Goal: Task Accomplishment & Management: Use online tool/utility

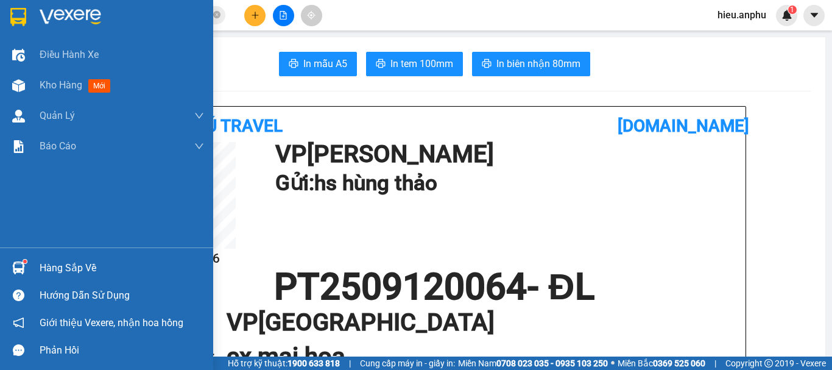
click at [18, 81] on img at bounding box center [18, 85] width 13 height 13
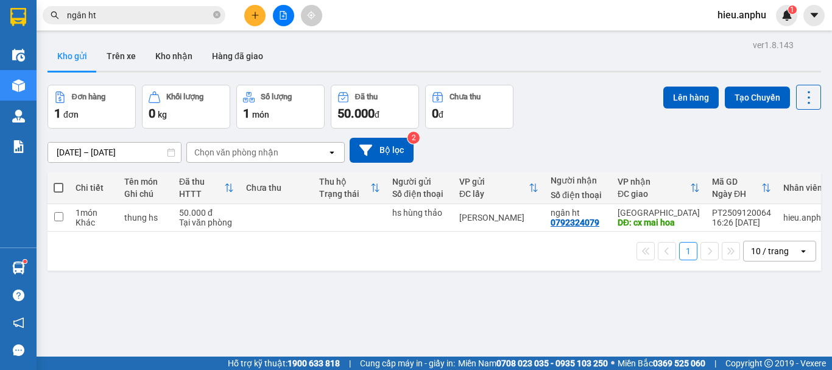
click at [57, 185] on span at bounding box center [59, 188] width 10 height 10
click at [58, 181] on input "checkbox" at bounding box center [58, 181] width 0 height 0
checkbox input "true"
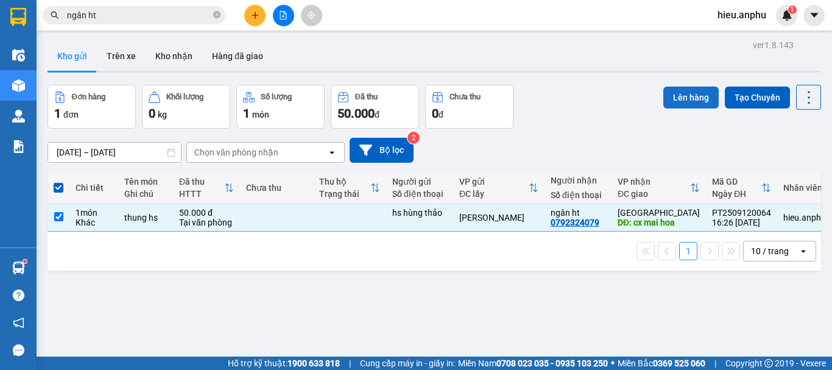
click at [682, 99] on button "Lên hàng" at bounding box center [690, 97] width 55 height 22
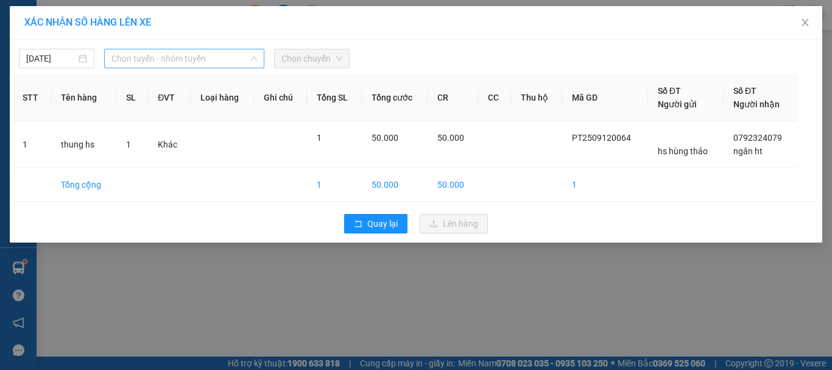
click at [159, 65] on span "Chọn tuyến - nhóm tuyến" at bounding box center [183, 58] width 145 height 18
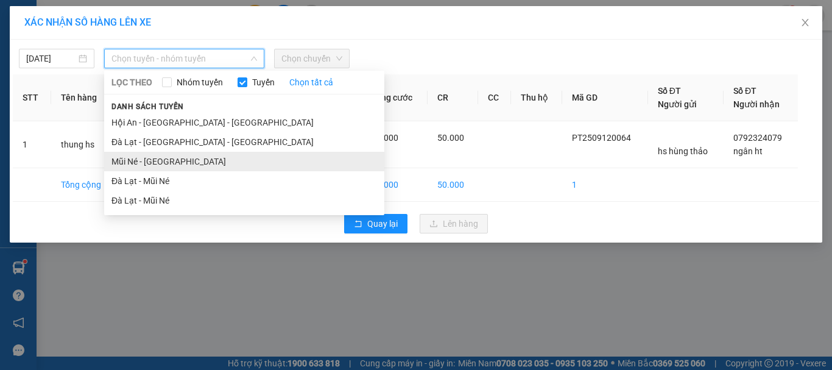
click at [136, 165] on li "Mũi Né - [GEOGRAPHIC_DATA]" at bounding box center [244, 161] width 280 height 19
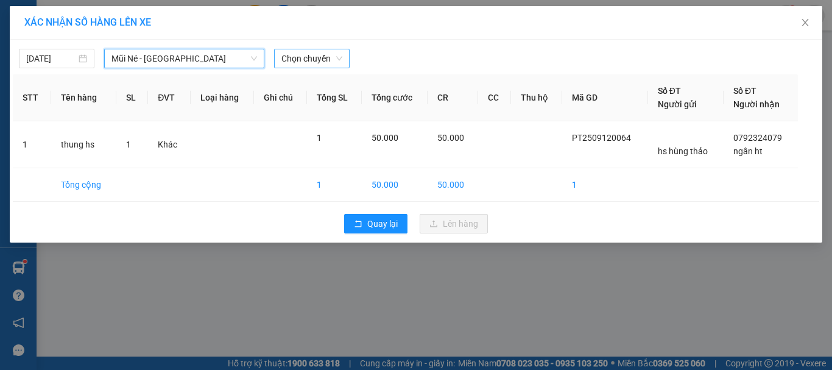
click at [282, 55] on span "Chọn chuyến" at bounding box center [311, 58] width 61 height 18
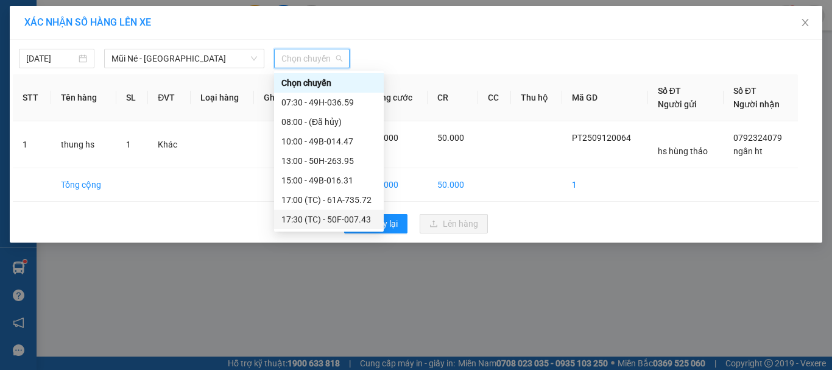
click at [315, 222] on div "17:30 (TC) - 50F-007.43" at bounding box center [328, 218] width 95 height 13
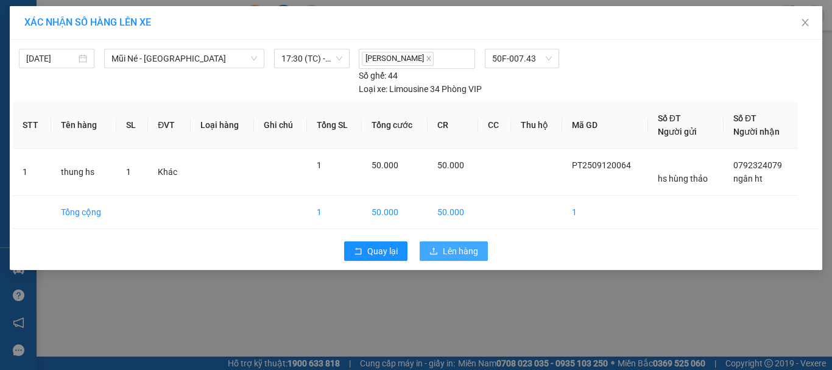
click at [473, 253] on span "Lên hàng" at bounding box center [460, 250] width 35 height 13
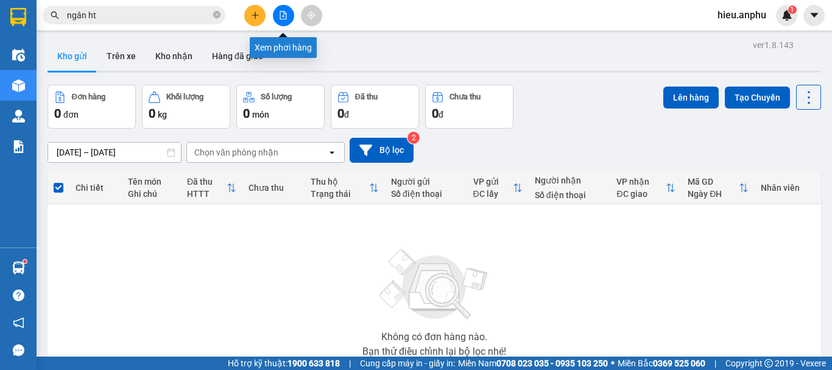
click at [285, 15] on icon "file-add" at bounding box center [283, 15] width 9 height 9
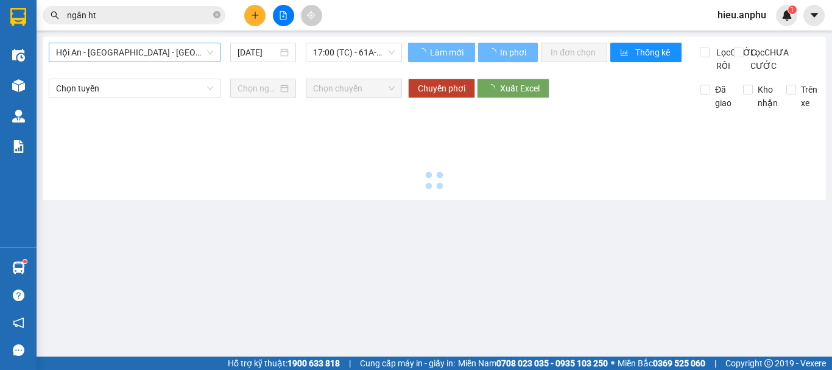
click at [120, 57] on span "Hội An - [GEOGRAPHIC_DATA] - [GEOGRAPHIC_DATA]" at bounding box center [134, 52] width 157 height 18
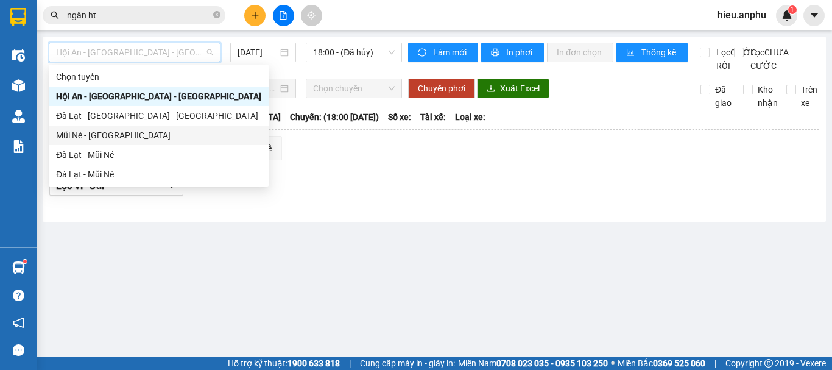
drag, startPoint x: 88, startPoint y: 136, endPoint x: 183, endPoint y: 102, distance: 101.3
click at [88, 135] on div "Mũi Né - [GEOGRAPHIC_DATA]" at bounding box center [158, 134] width 205 height 13
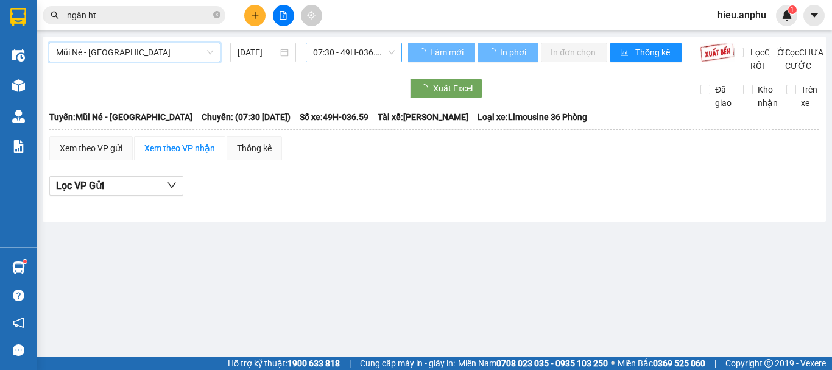
click at [328, 51] on span "07:30 - 49H-036.59" at bounding box center [354, 52] width 82 height 18
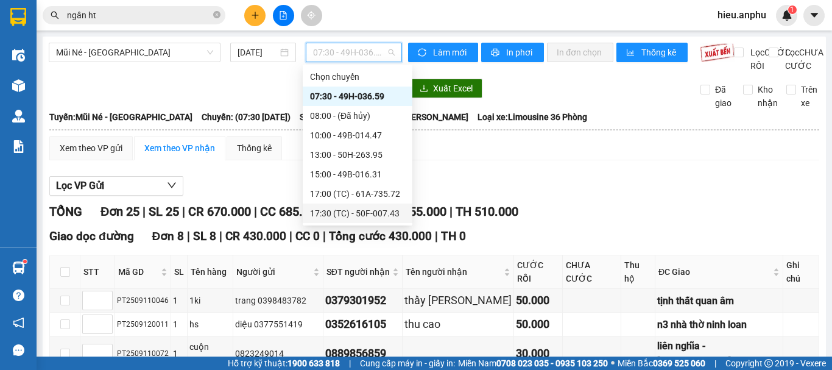
click at [334, 214] on div "17:30 (TC) - 50F-007.43" at bounding box center [357, 212] width 95 height 13
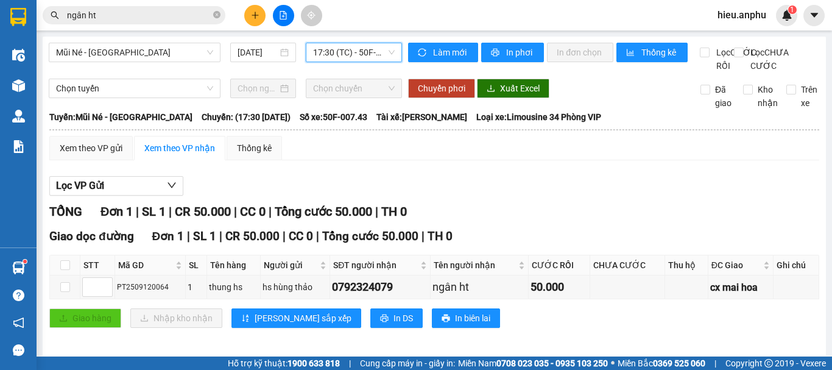
scroll to position [19, 0]
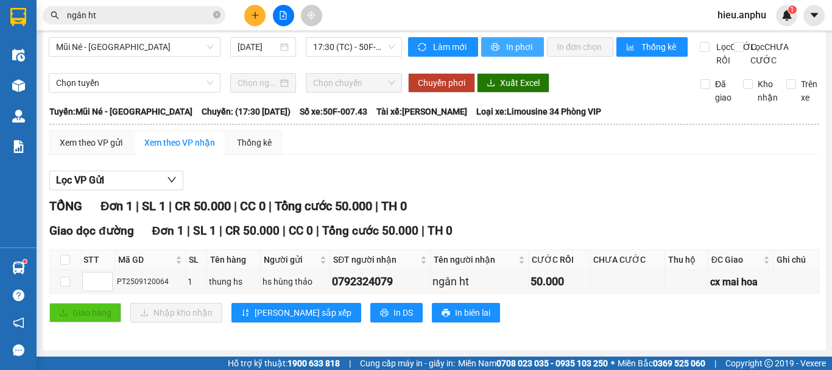
click at [506, 40] on span "In phơi" at bounding box center [520, 46] width 28 height 13
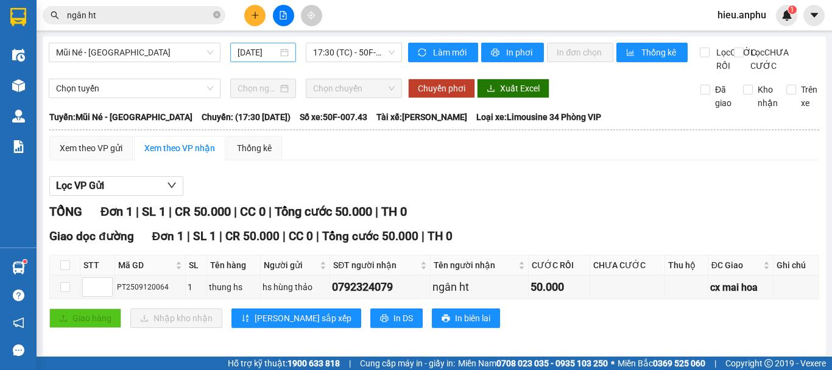
click at [253, 49] on input "[DATE]" at bounding box center [257, 52] width 40 height 13
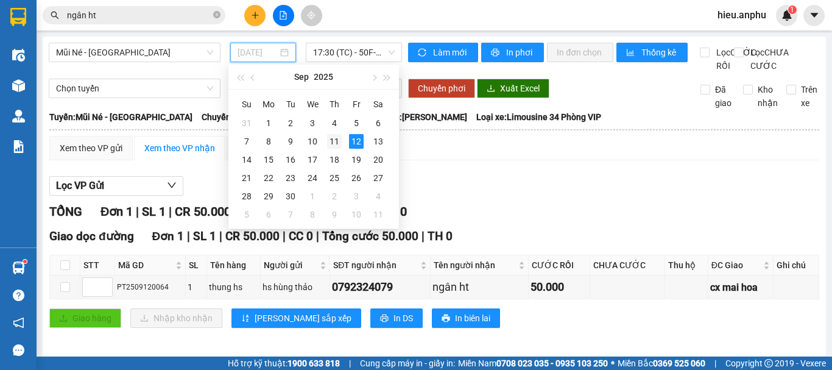
click at [334, 135] on div "11" at bounding box center [334, 141] width 15 height 15
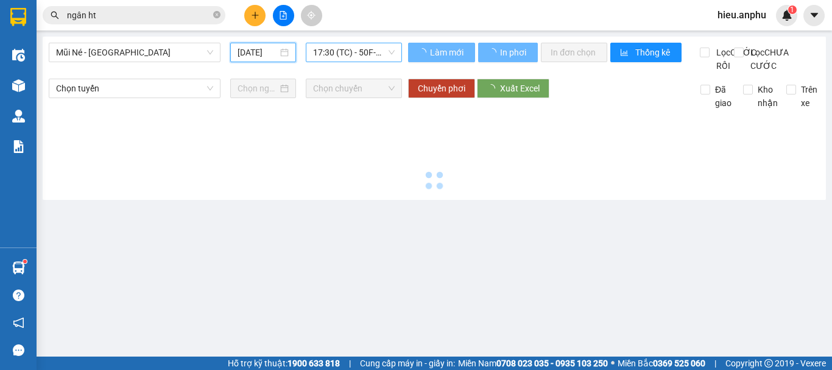
click at [334, 44] on span "17:30 (TC) - 50F-007.43" at bounding box center [354, 52] width 82 height 18
type input "[DATE]"
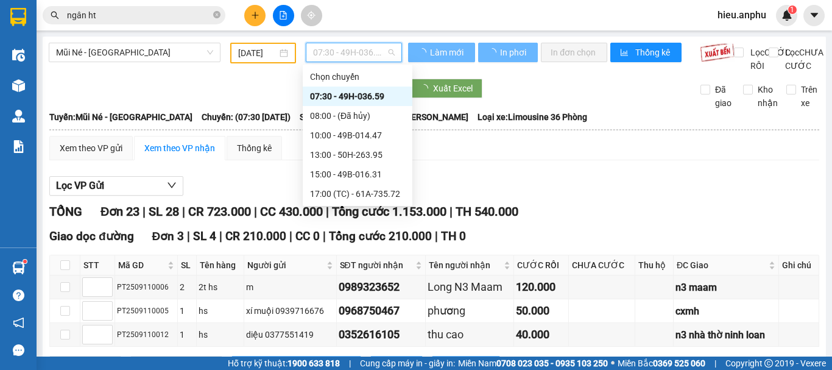
click at [322, 100] on div "07:30 - 49H-036.59" at bounding box center [357, 95] width 95 height 13
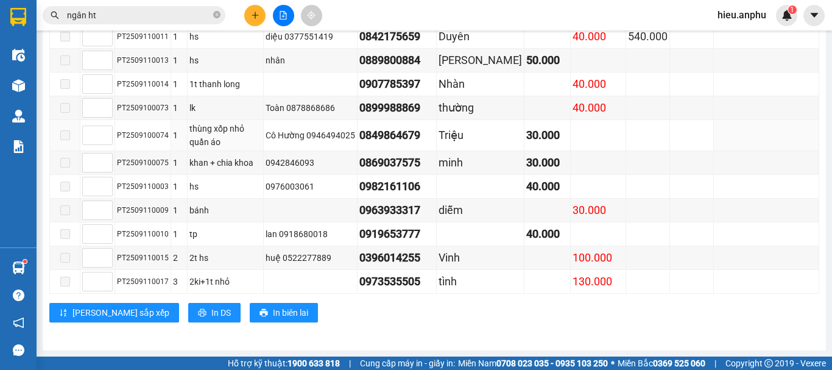
scroll to position [478, 0]
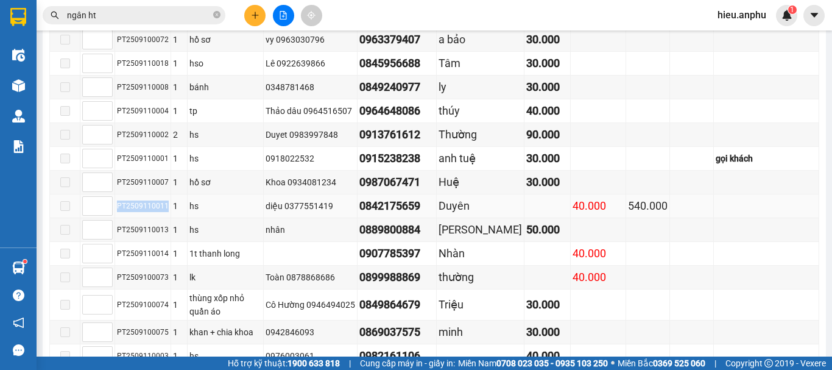
drag, startPoint x: 166, startPoint y: 217, endPoint x: 185, endPoint y: 217, distance: 19.5
click at [117, 218] on td "PT2509110011" at bounding box center [143, 206] width 56 height 24
copy div "PT2509110011"
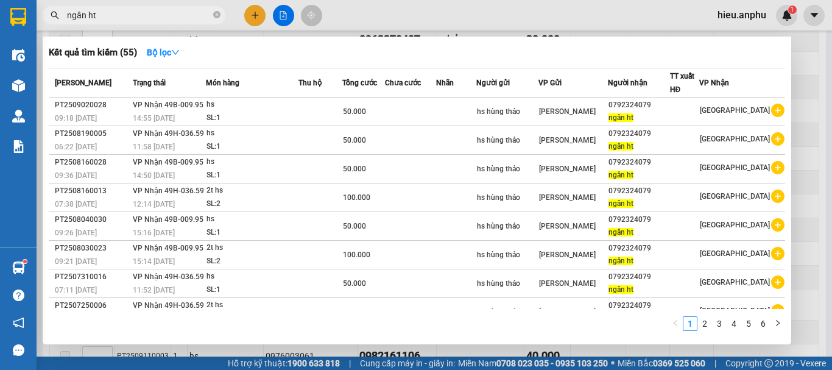
drag, startPoint x: 219, startPoint y: 13, endPoint x: 172, endPoint y: 20, distance: 48.0
click at [216, 14] on icon "close-circle" at bounding box center [216, 14] width 7 height 7
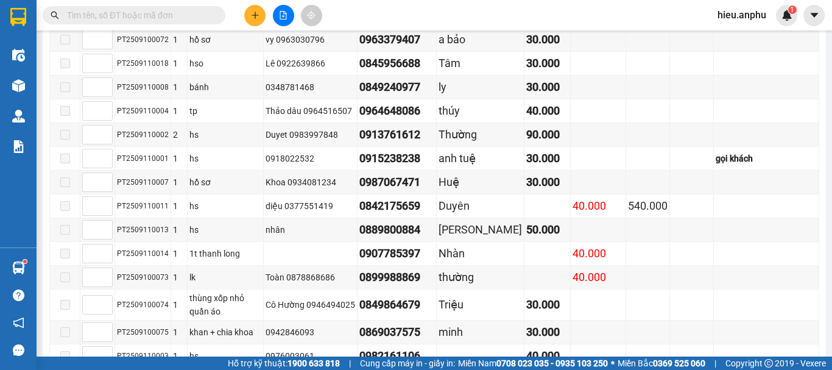
click at [169, 19] on input "text" at bounding box center [139, 15] width 144 height 13
paste input "PT2509110011"
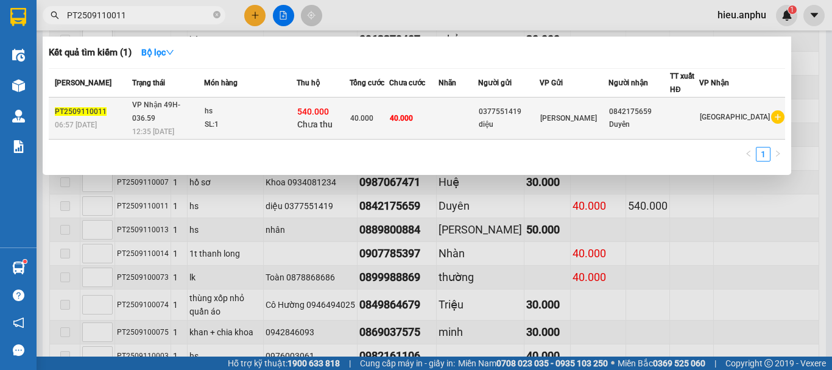
type input "PT2509110011"
click at [478, 111] on td at bounding box center [458, 118] width 40 height 42
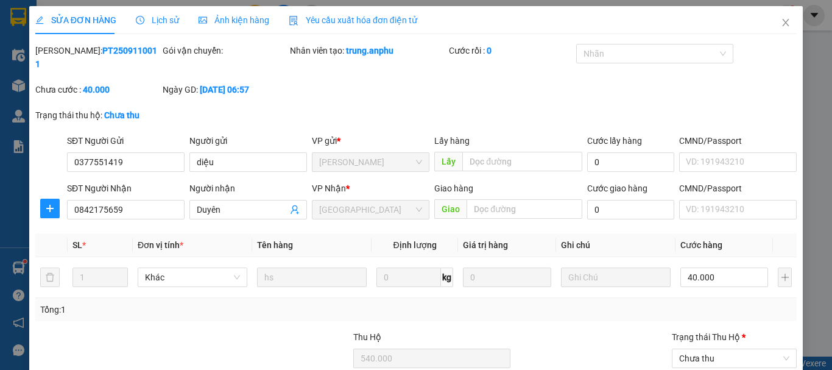
type input "0377551419"
type input "diệu"
type input "0842175659"
type input "Duyên"
type input "540.000"
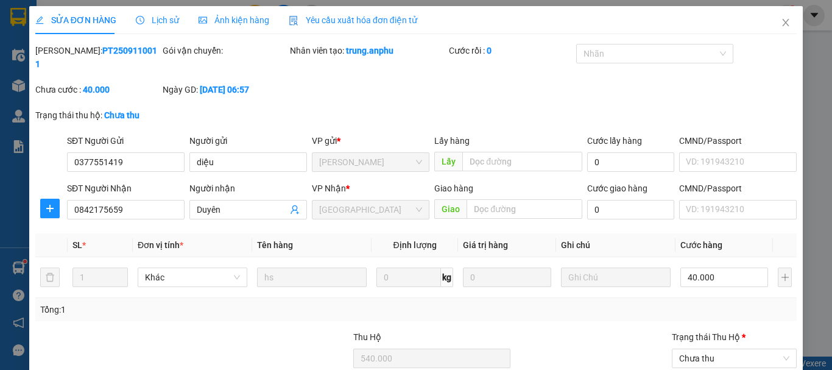
type input "40.000"
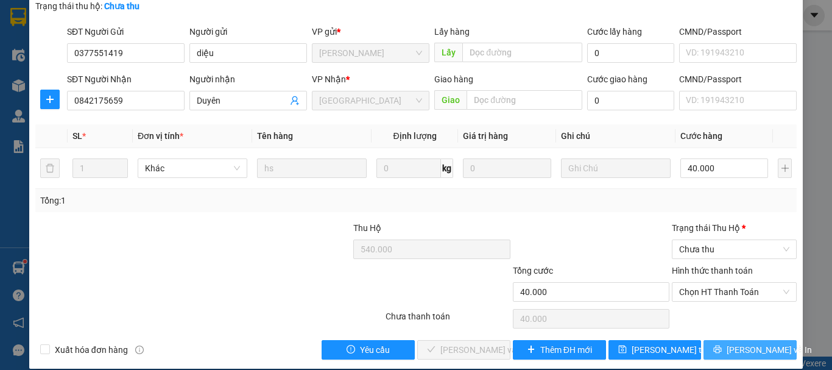
click at [740, 343] on span "[PERSON_NAME] và In" at bounding box center [768, 349] width 85 height 13
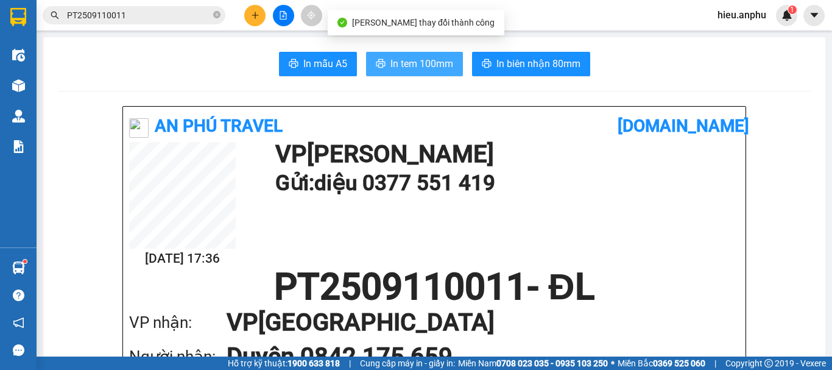
click at [432, 63] on span "In tem 100mm" at bounding box center [421, 63] width 63 height 15
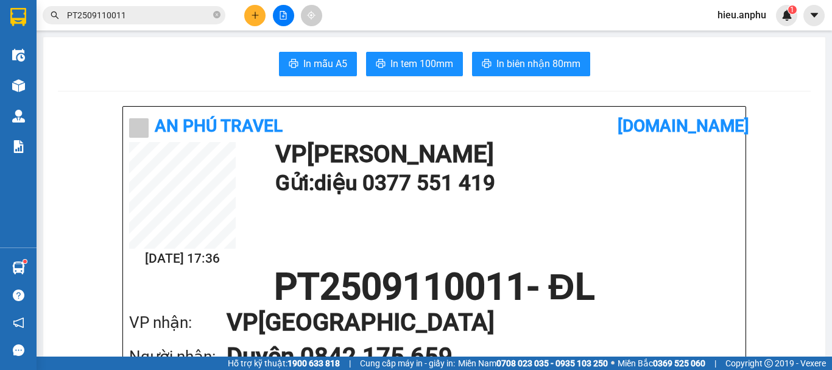
click at [282, 16] on icon "file-add" at bounding box center [283, 15] width 7 height 9
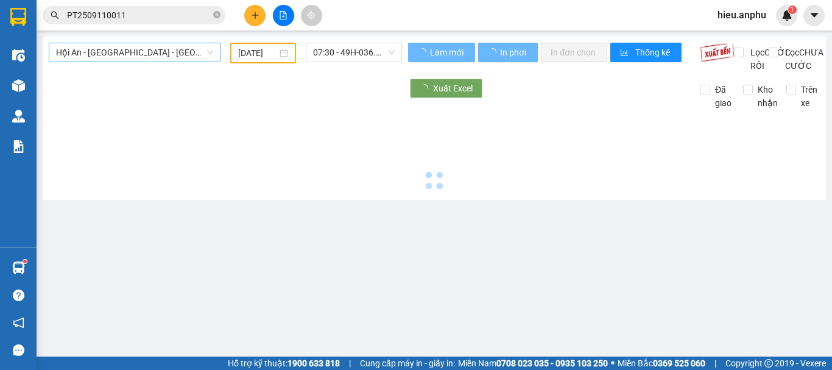
type input "[DATE]"
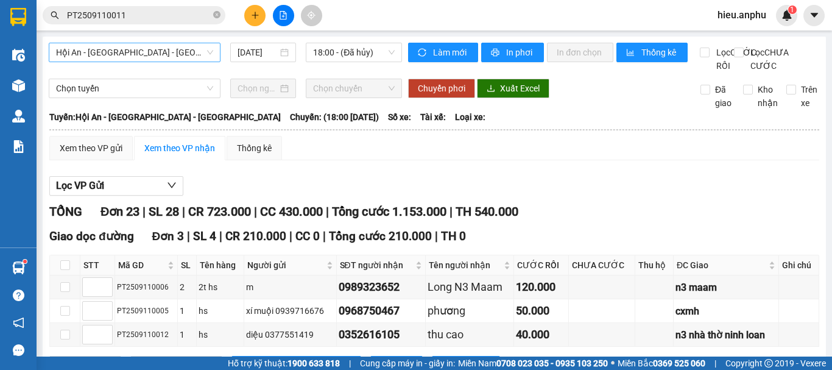
click at [123, 48] on span "Hội An - [GEOGRAPHIC_DATA] - [GEOGRAPHIC_DATA]" at bounding box center [134, 52] width 157 height 18
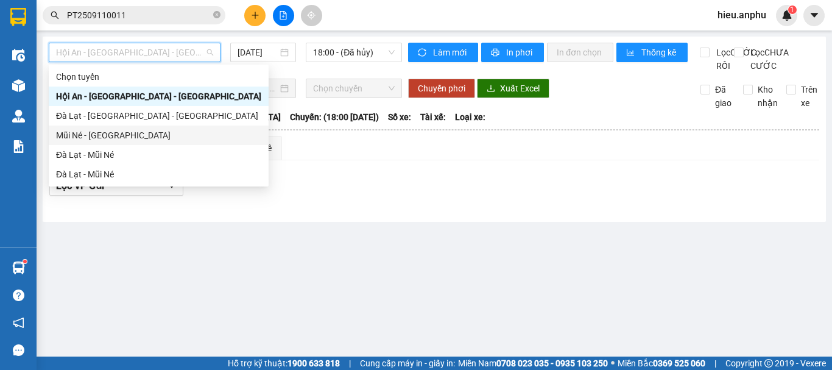
click at [89, 133] on div "Mũi Né - [GEOGRAPHIC_DATA]" at bounding box center [158, 134] width 205 height 13
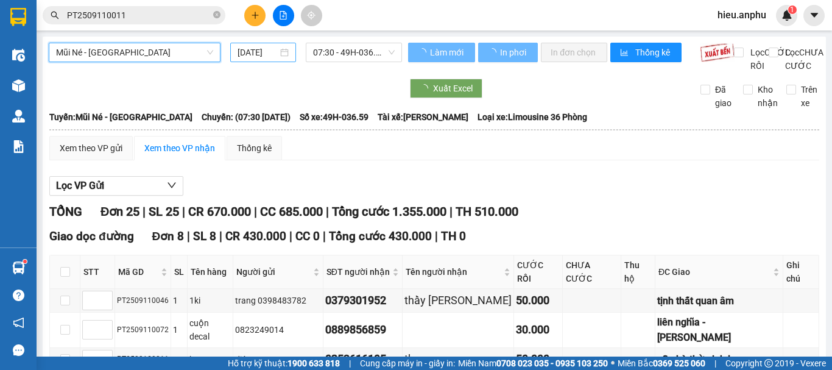
click at [260, 56] on input "[DATE]" at bounding box center [257, 52] width 40 height 13
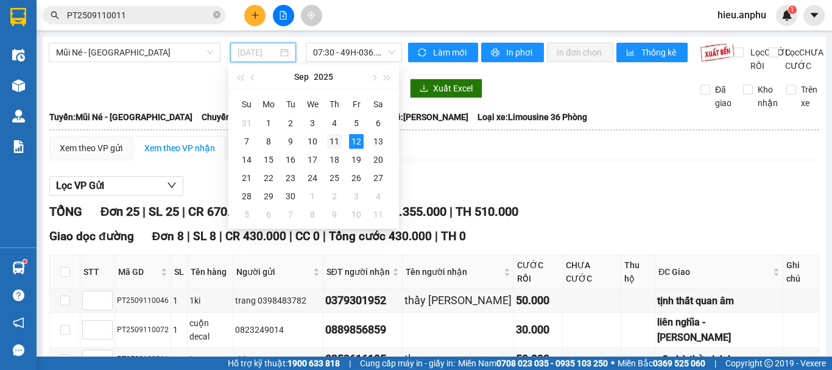
click at [333, 145] on div "11" at bounding box center [334, 141] width 15 height 15
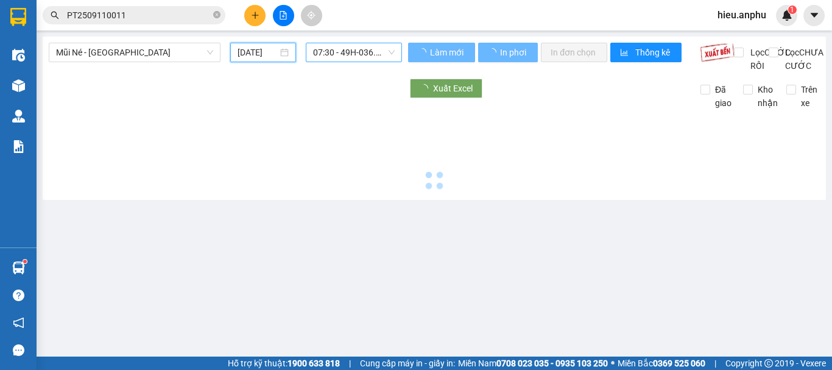
click at [338, 59] on span "07:30 - 49H-036.59" at bounding box center [354, 52] width 82 height 18
type input "[DATE]"
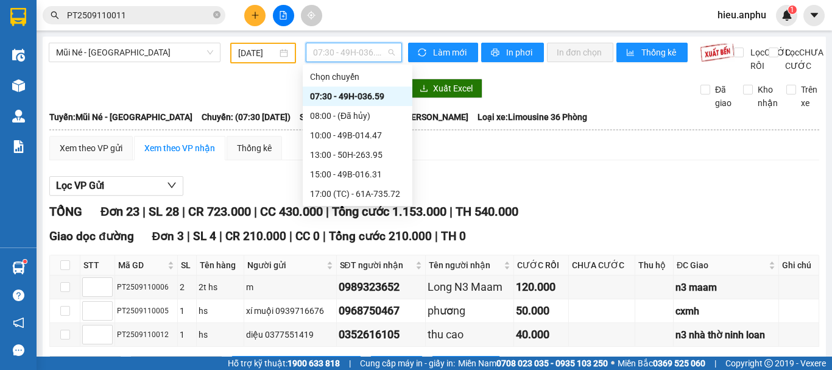
click at [335, 97] on div "07:30 - 49H-036.59" at bounding box center [357, 95] width 95 height 13
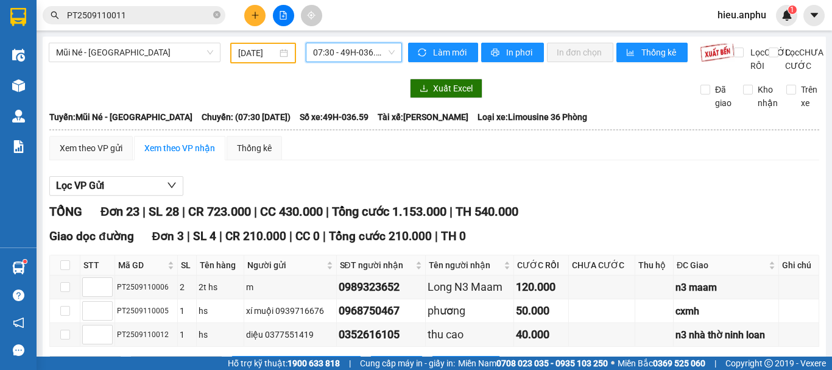
click at [350, 52] on span "07:30 - 49H-036.59" at bounding box center [354, 52] width 82 height 18
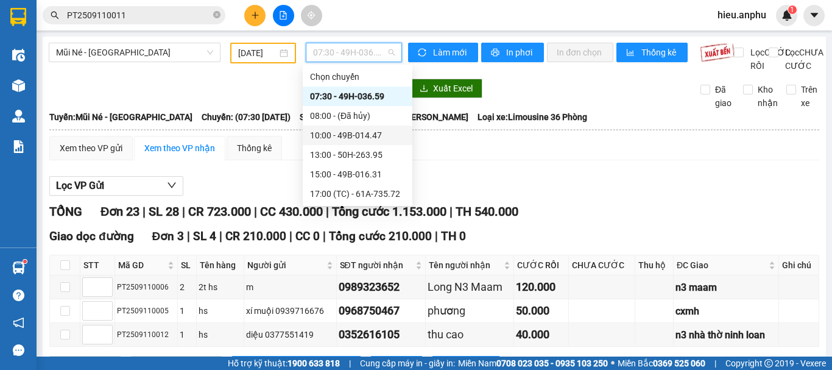
click at [320, 128] on div "10:00 - 49B-014.47" at bounding box center [358, 134] width 110 height 19
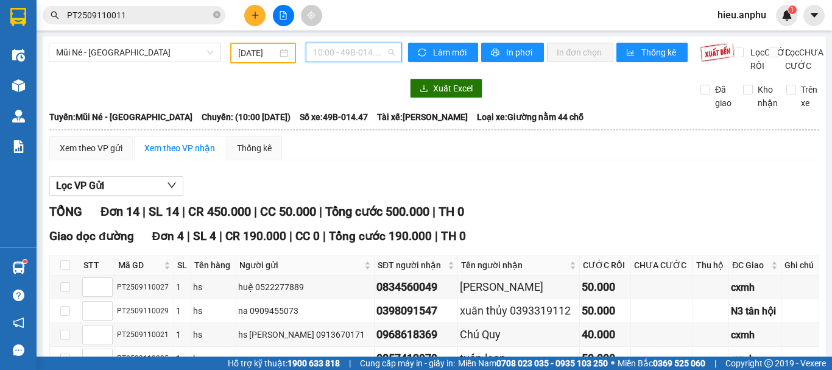
click at [326, 55] on span "10:00 - 49B-014.47" at bounding box center [354, 52] width 82 height 18
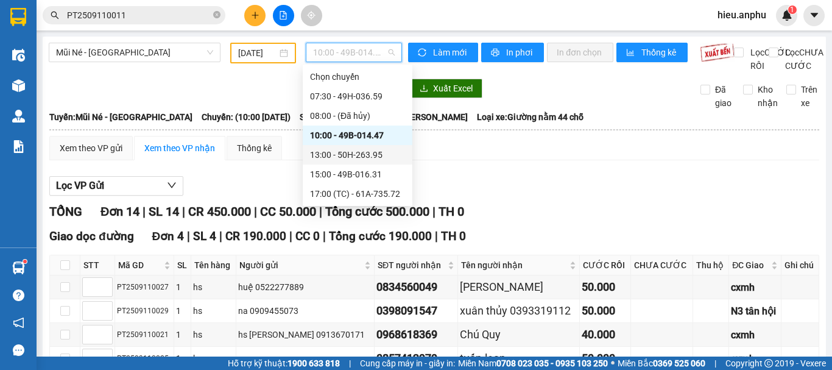
click at [326, 148] on div "13:00 - 50H-263.95" at bounding box center [358, 154] width 110 height 19
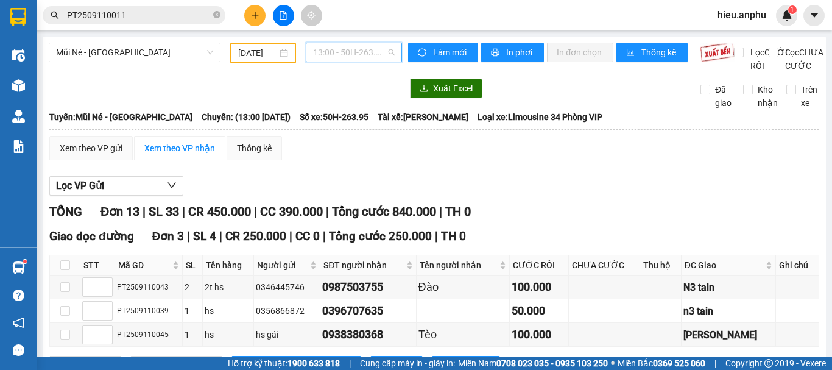
click at [341, 43] on span "13:00 - 50H-263.95" at bounding box center [354, 52] width 82 height 18
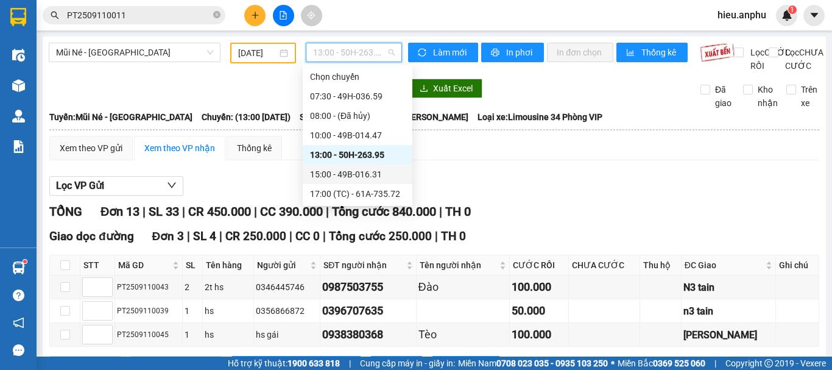
click at [327, 177] on div "15:00 - 49B-016.31" at bounding box center [357, 173] width 95 height 13
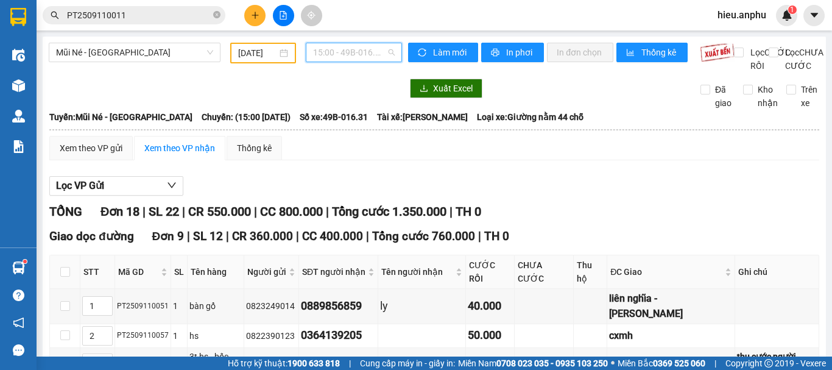
click at [320, 50] on span "15:00 - 49B-016.31" at bounding box center [354, 52] width 82 height 18
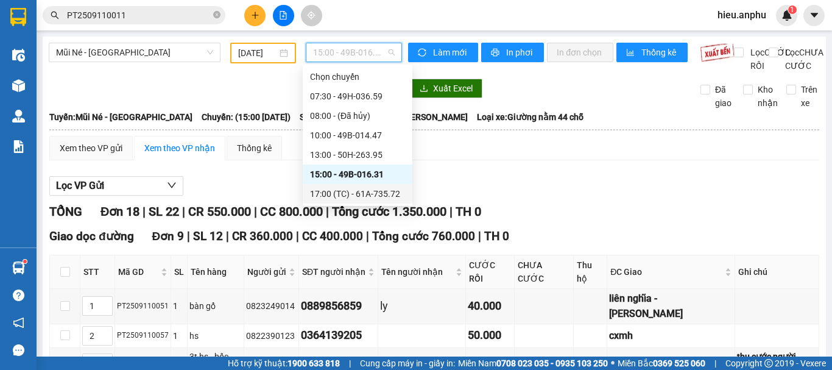
click at [334, 196] on div "17:00 (TC) - 61A-735.72" at bounding box center [357, 193] width 95 height 13
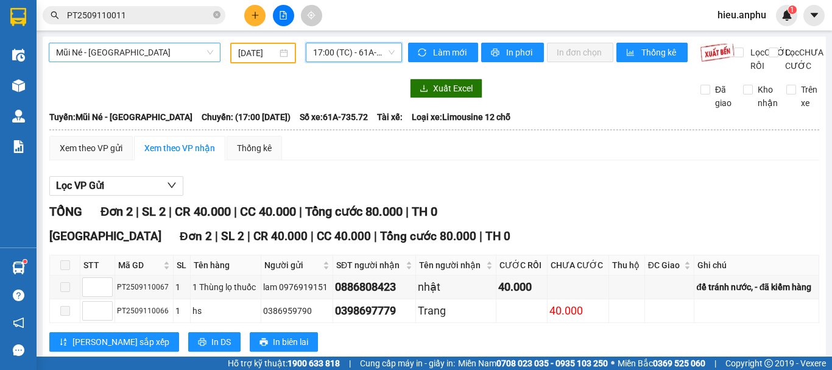
click at [160, 52] on span "Mũi Né - [GEOGRAPHIC_DATA]" at bounding box center [134, 52] width 157 height 18
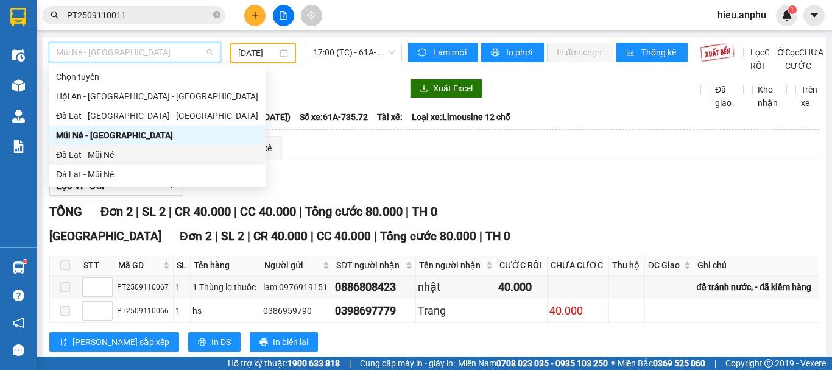
click at [76, 157] on div "Đà Lạt - Mũi Né" at bounding box center [157, 154] width 202 height 13
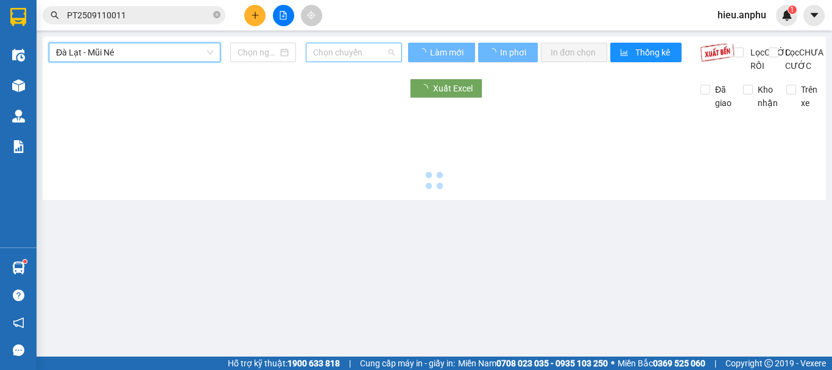
click at [337, 58] on span "Chọn chuyến" at bounding box center [354, 52] width 82 height 18
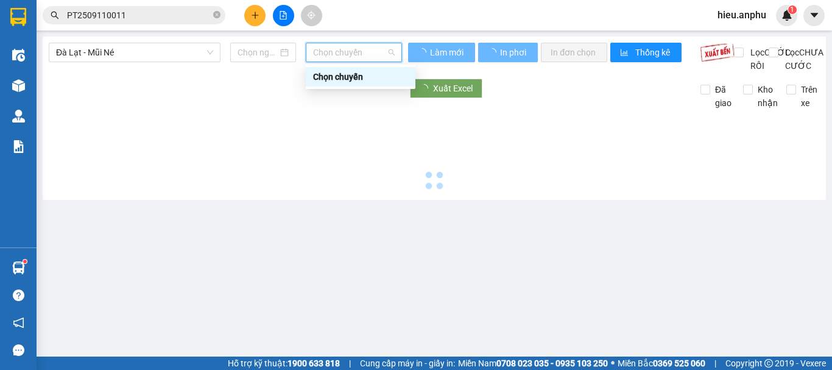
type input "[DATE]"
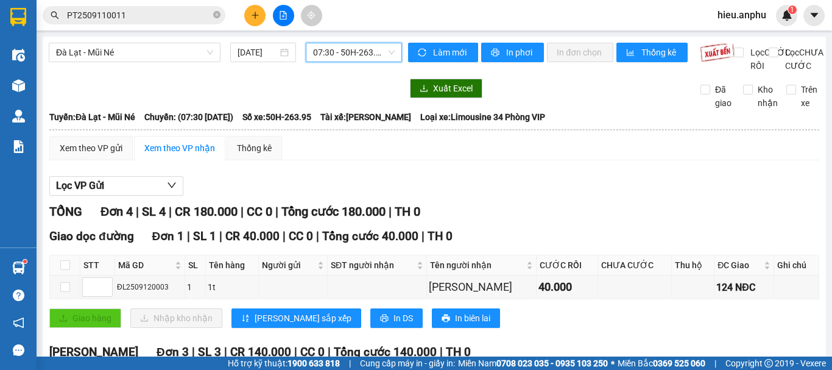
click at [326, 50] on span "07:30 - 50H-263.95" at bounding box center [354, 52] width 82 height 18
click at [338, 42] on div "[GEOGRAPHIC_DATA] - Mũi Né [DATE] 07:30 - 50H-263.95 Làm mới In phơi In đơn chọ…" at bounding box center [434, 278] width 783 height 482
click at [337, 46] on span "07:30 - 50H-263.95" at bounding box center [354, 52] width 82 height 18
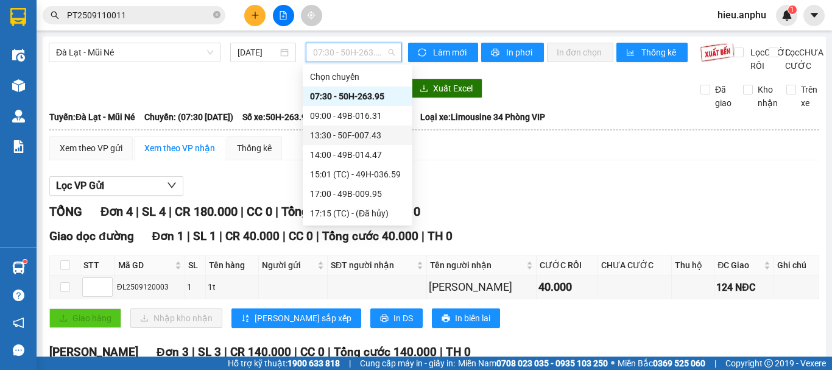
click at [332, 133] on div "13:30 - 50F-007.43" at bounding box center [357, 134] width 95 height 13
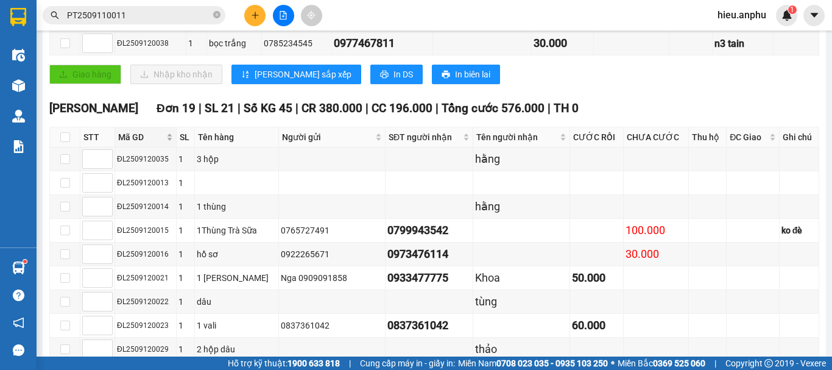
scroll to position [183, 0]
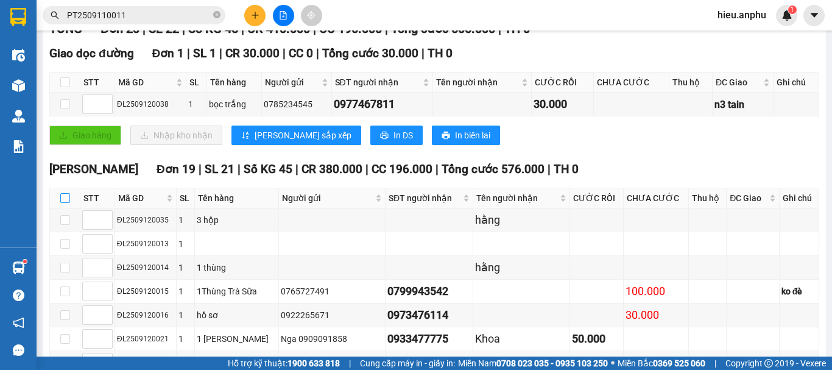
click at [63, 203] on input "checkbox" at bounding box center [65, 198] width 10 height 10
checkbox input "true"
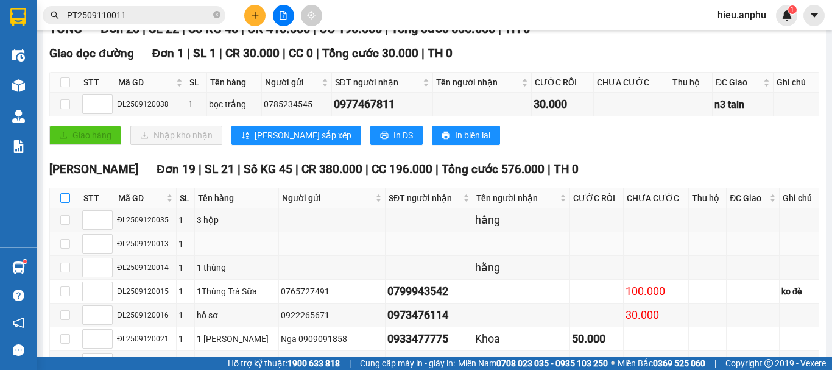
checkbox input "true"
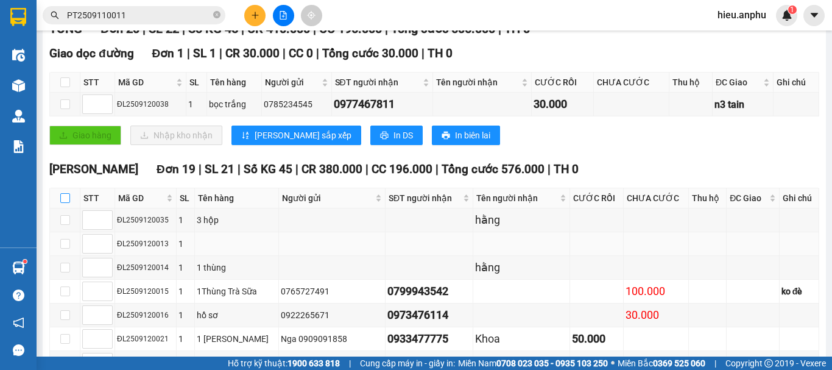
checkbox input "true"
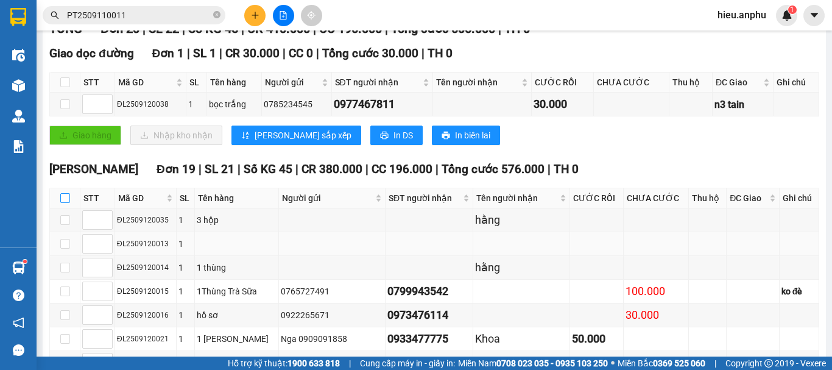
checkbox input "true"
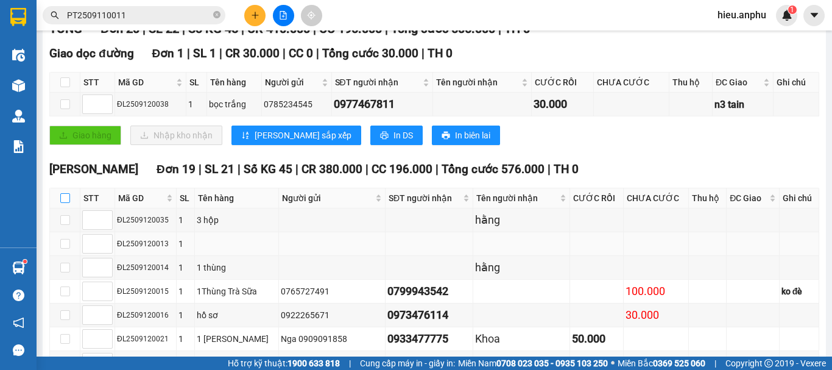
checkbox input "true"
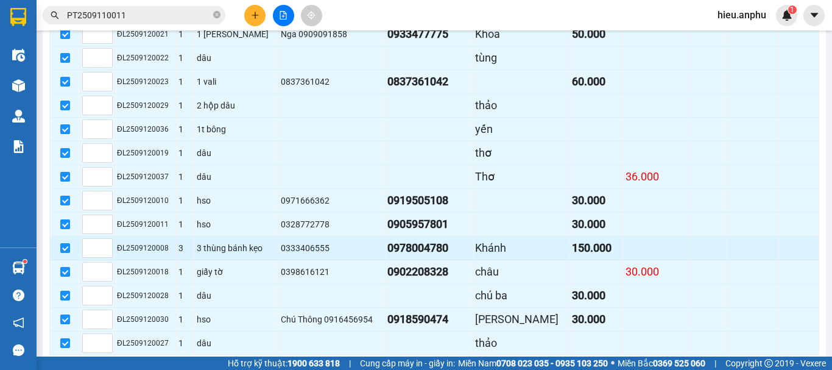
scroll to position [562, 0]
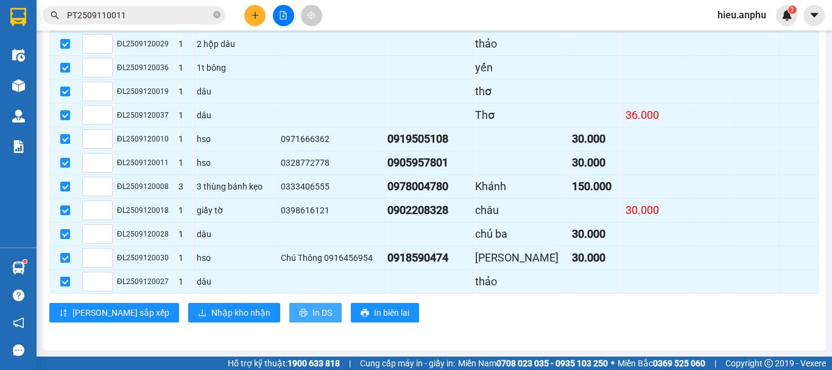
click at [289, 314] on button "In DS" at bounding box center [315, 312] width 52 height 19
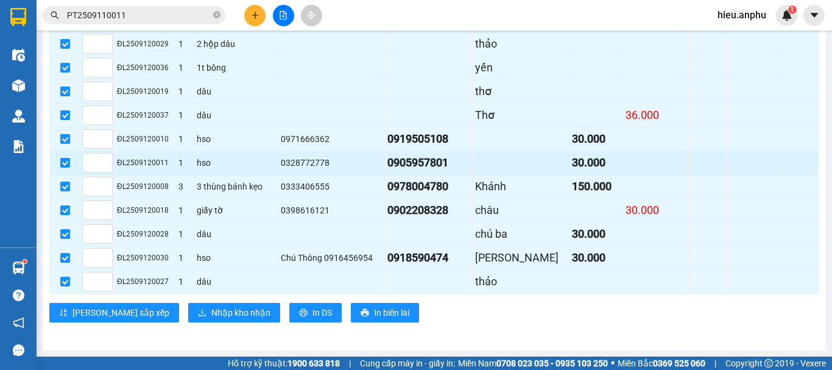
scroll to position [257, 0]
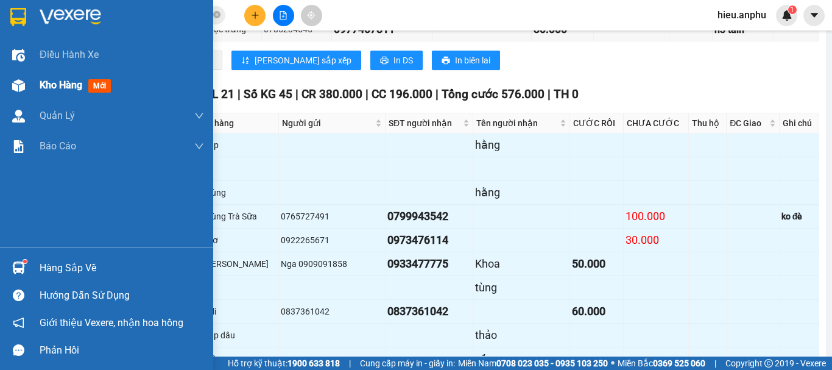
click at [22, 79] on img at bounding box center [18, 85] width 13 height 13
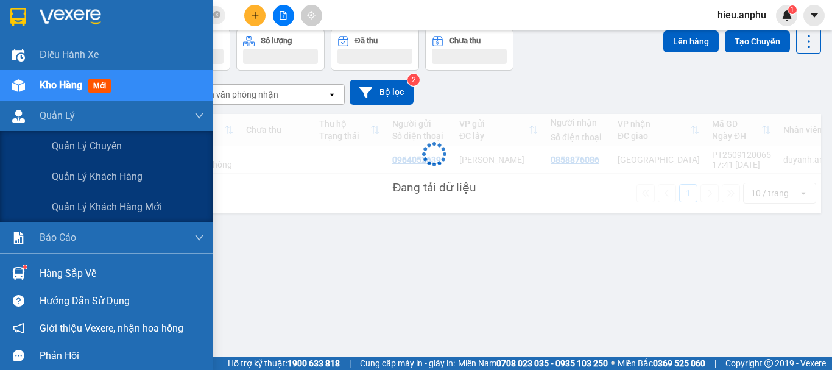
scroll to position [56, 0]
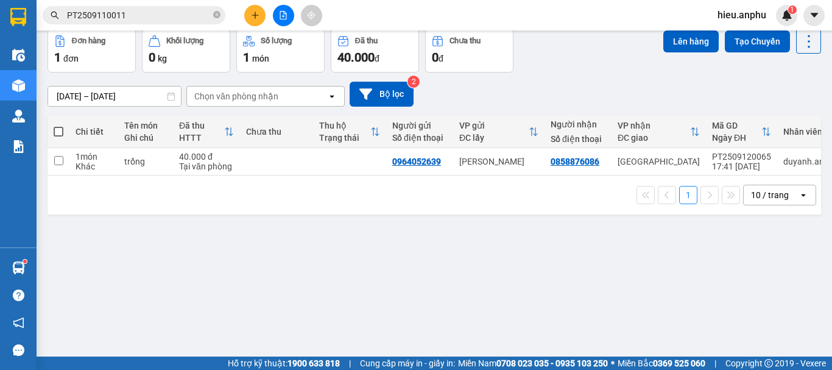
drag, startPoint x: 56, startPoint y: 133, endPoint x: 496, endPoint y: 72, distance: 443.8
click at [58, 133] on span at bounding box center [59, 132] width 10 height 10
click at [58, 125] on input "checkbox" at bounding box center [58, 125] width 0 height 0
checkbox input "true"
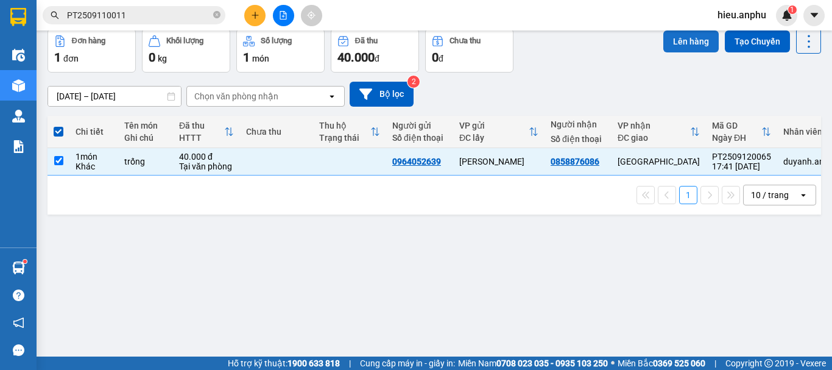
click at [663, 36] on button "Lên hàng" at bounding box center [690, 41] width 55 height 22
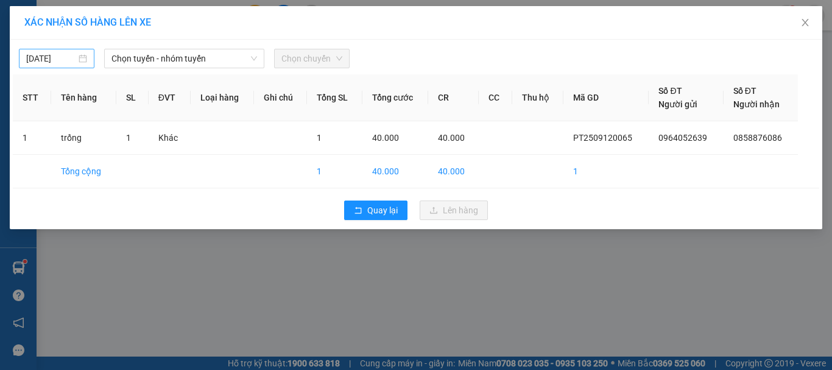
click at [43, 62] on input "[DATE]" at bounding box center [51, 58] width 50 height 13
type input "[DATE]"
click at [167, 57] on span "Chọn tuyến - nhóm tuyến" at bounding box center [183, 58] width 145 height 18
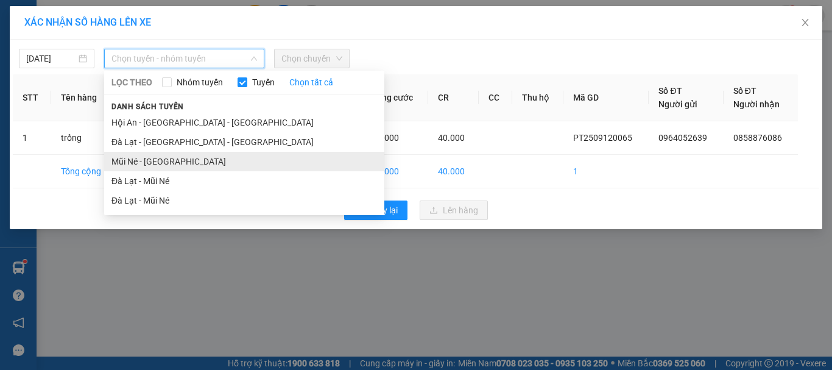
click at [151, 160] on li "Mũi Né - [GEOGRAPHIC_DATA]" at bounding box center [244, 161] width 280 height 19
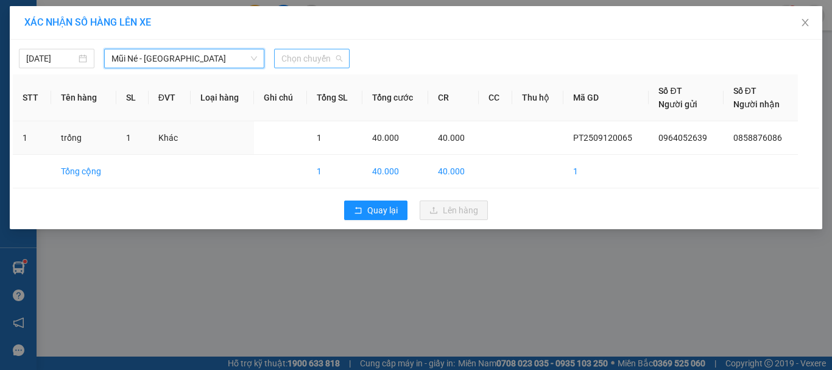
click at [320, 63] on span "Chọn chuyến" at bounding box center [311, 58] width 61 height 18
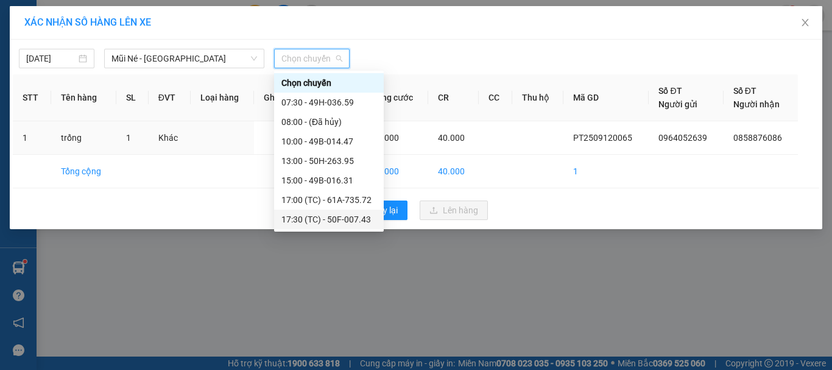
click at [296, 220] on div "17:30 (TC) - 50F-007.43" at bounding box center [328, 218] width 95 height 13
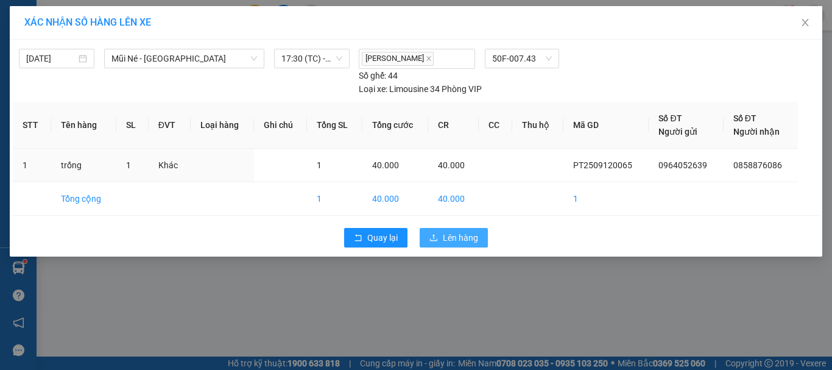
click at [455, 239] on span "Lên hàng" at bounding box center [460, 237] width 35 height 13
